Goal: Check status

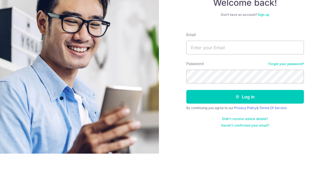
scroll to position [19, 0]
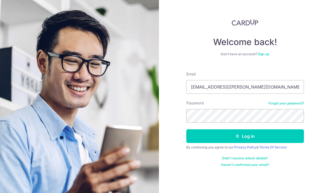
type input "[EMAIL_ADDRESS][PERSON_NAME][DOMAIN_NAME]"
click at [245, 130] on button "Log in" at bounding box center [246, 137] width 118 height 14
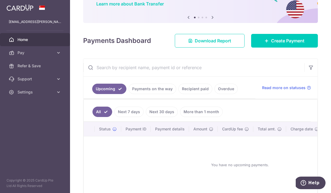
scroll to position [45, 0]
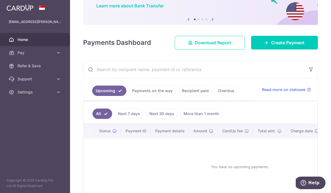
click at [129, 96] on link "Payments on the way" at bounding box center [153, 91] width 48 height 10
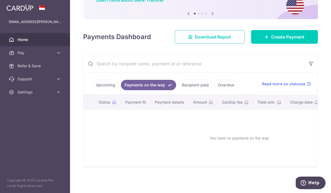
click at [179, 90] on link "Recipient paid" at bounding box center [196, 85] width 34 height 10
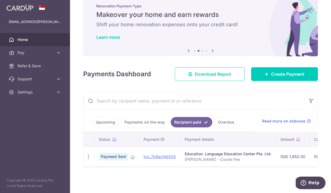
scroll to position [16, 0]
click at [144, 159] on link "txn_7b9acfdb528" at bounding box center [160, 156] width 32 height 5
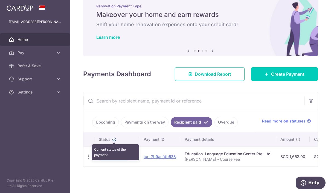
click at [112, 142] on icon at bounding box center [114, 140] width 4 height 4
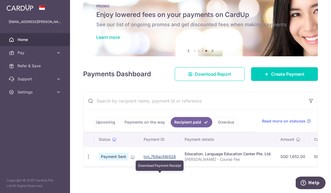
click at [144, 159] on link "txn_7b9acfdb528" at bounding box center [160, 156] width 32 height 5
